Goal: Task Accomplishment & Management: Use online tool/utility

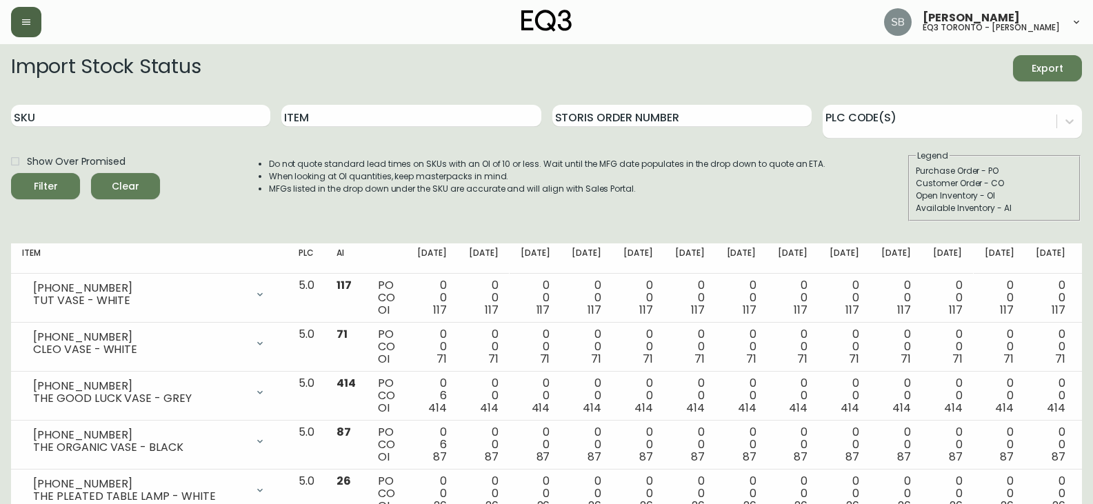
click at [24, 17] on icon "button" at bounding box center [26, 22] width 11 height 11
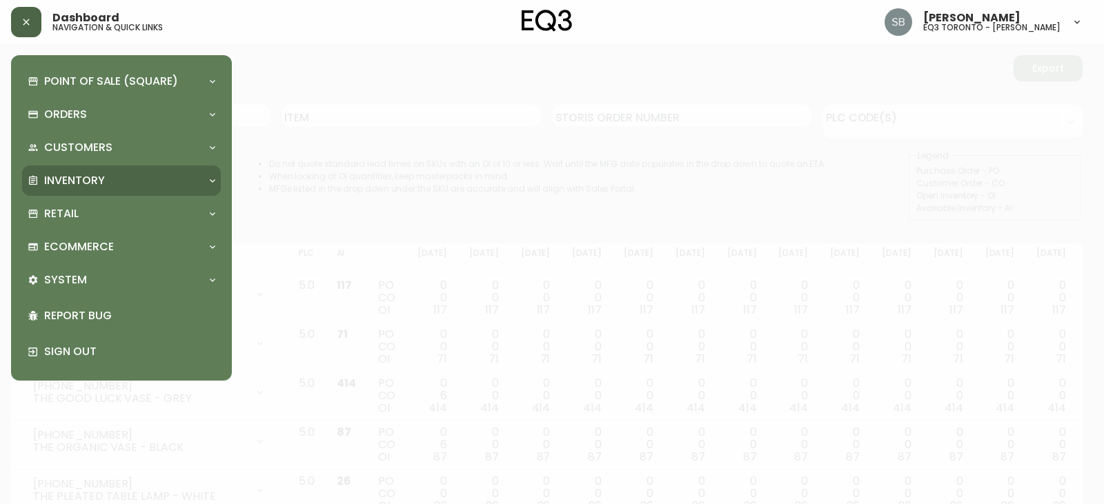
click at [99, 183] on p "Inventory" at bounding box center [74, 180] width 61 height 15
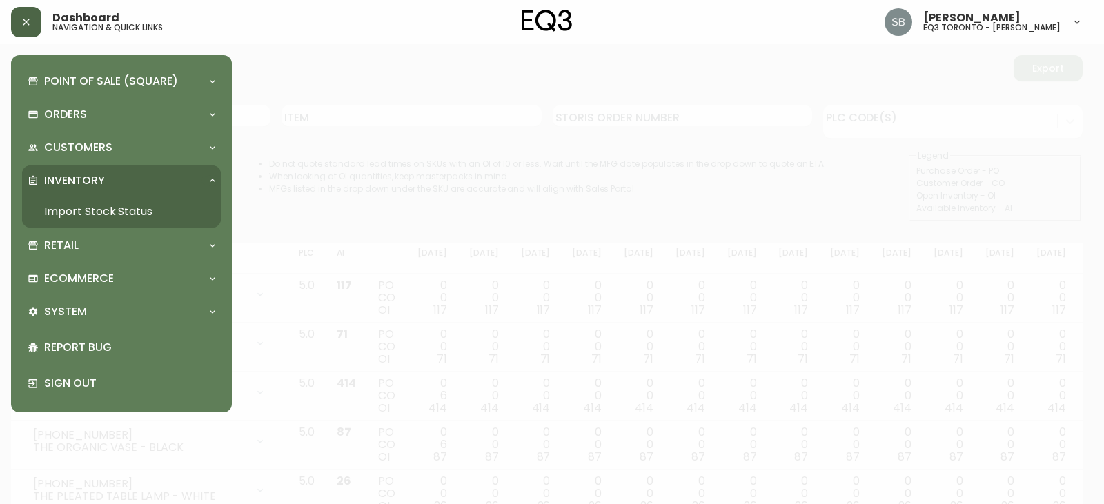
click at [99, 215] on link "Import Stock Status" at bounding box center [121, 212] width 199 height 32
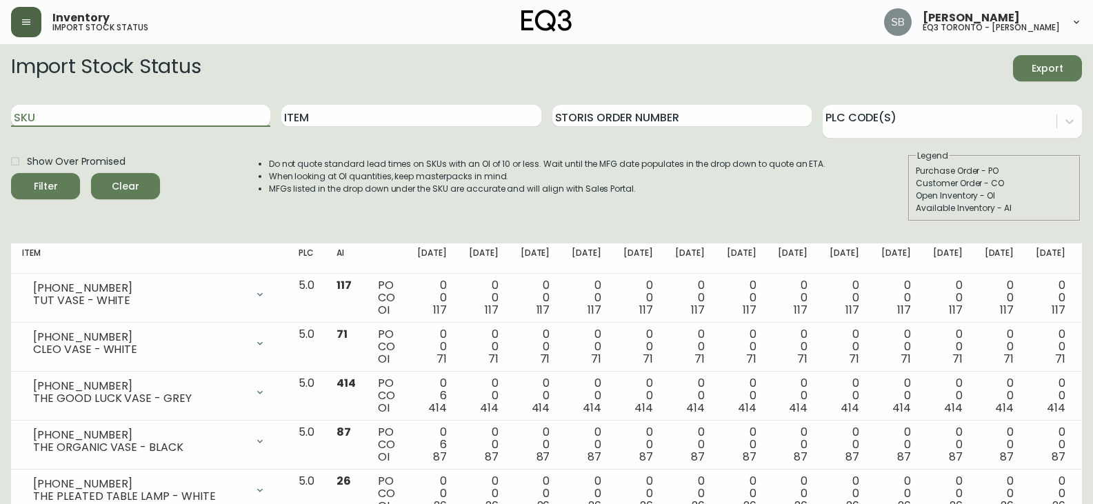
click at [102, 112] on input "SKU" at bounding box center [140, 116] width 259 height 22
paste input "[PHONE_NUMBER]"
type input "[PHONE_NUMBER]"
click at [11, 173] on button "Filter" at bounding box center [45, 186] width 69 height 26
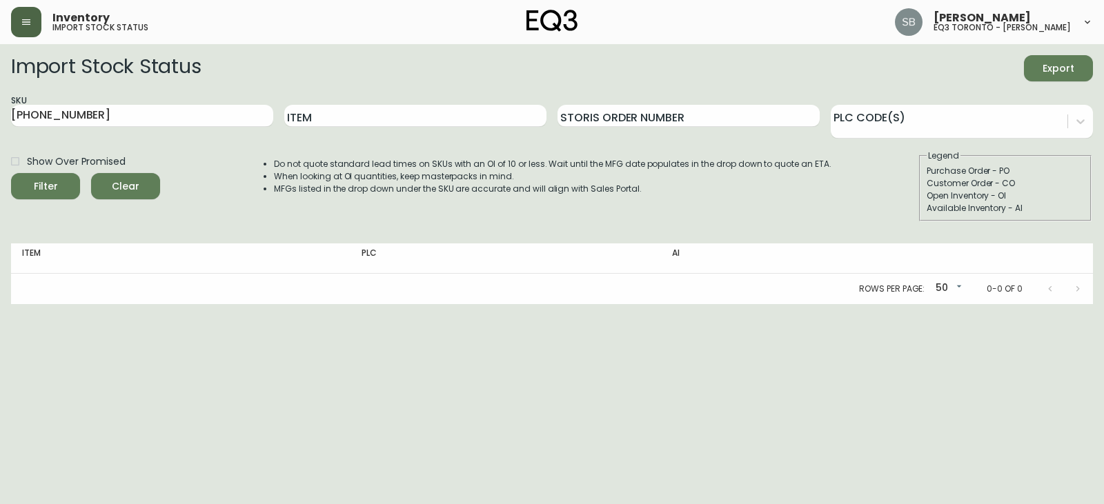
drag, startPoint x: 154, startPoint y: 121, endPoint x: 0, endPoint y: 56, distance: 166.9
click at [0, 57] on main "Import Stock Status Export SKU [PHONE_NUMBER] Item Storis Order Number PLC Code…" at bounding box center [552, 174] width 1104 height 260
type input "[PERSON_NAME]"
click at [11, 173] on button "Filter" at bounding box center [45, 186] width 69 height 26
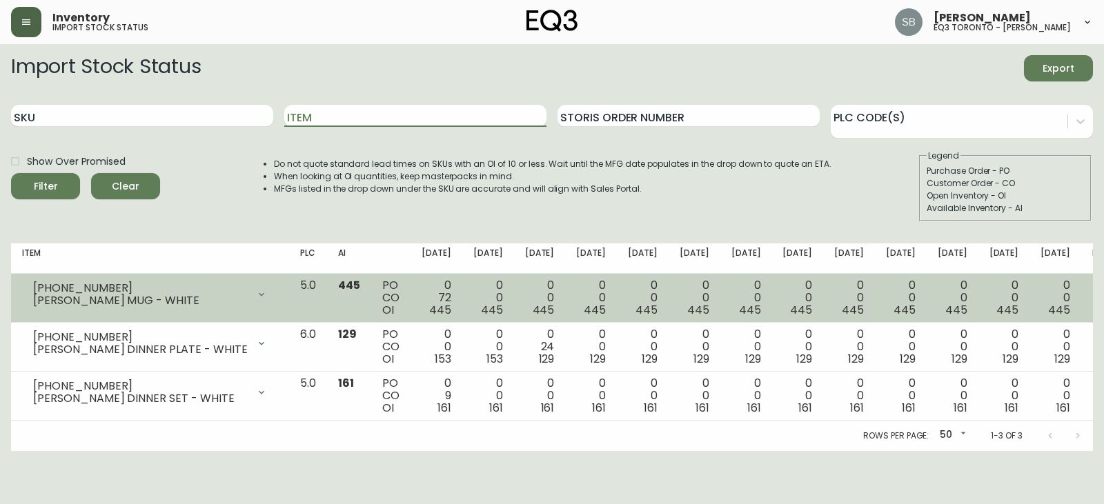
click at [199, 290] on div "[PHONE_NUMBER]" at bounding box center [140, 288] width 215 height 12
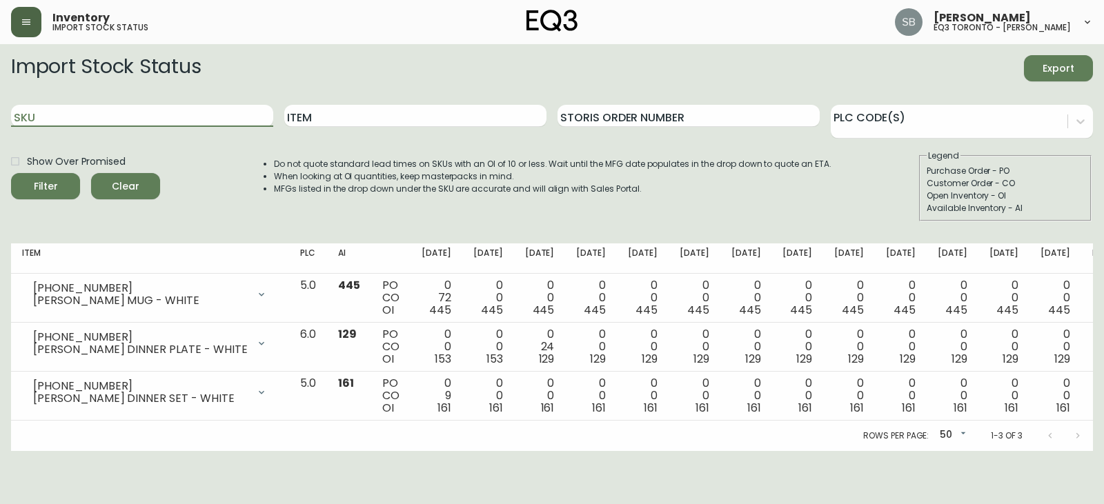
drag, startPoint x: 88, startPoint y: 119, endPoint x: 0, endPoint y: 74, distance: 98.1
click at [0, 87] on main "Import Stock Status Export SKU Item Storis Order Number PLC Code(s) Show Over P…" at bounding box center [552, 247] width 1104 height 407
paste input "[PHONE_NUMBER]"
type input "[PHONE_NUMBER]"
click at [11, 173] on button "Filter" at bounding box center [45, 186] width 69 height 26
